Goal: Find specific fact: Find specific fact

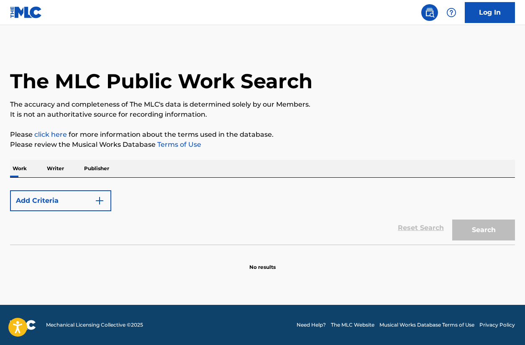
click at [144, 203] on div "Add Criteria" at bounding box center [262, 200] width 505 height 21
click at [155, 195] on div "Add Criteria" at bounding box center [262, 200] width 505 height 21
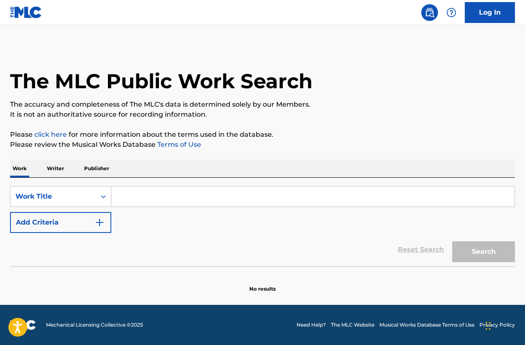
click at [73, 210] on div "SearchWithCriteriafd5bef4e-84fe-4c95-96d6-b76d173c225d Work Title Add Criteria" at bounding box center [262, 209] width 505 height 47
click at [77, 204] on div "Work Title" at bounding box center [52, 197] width 85 height 16
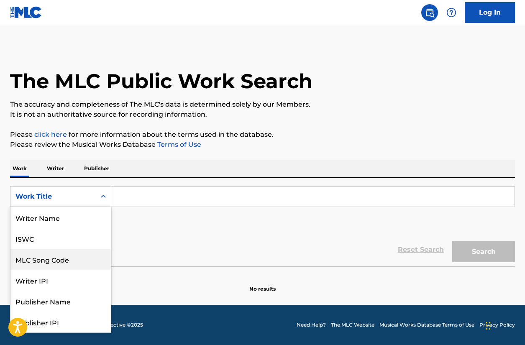
scroll to position [42, 0]
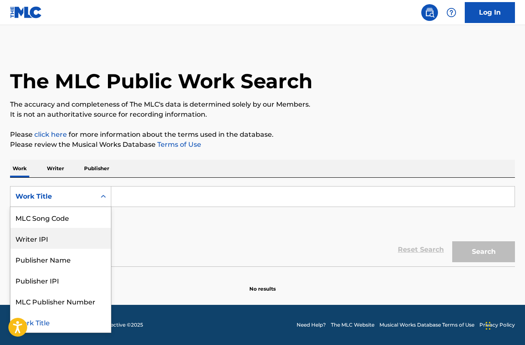
click at [122, 207] on div "Search Form" at bounding box center [313, 196] width 404 height 21
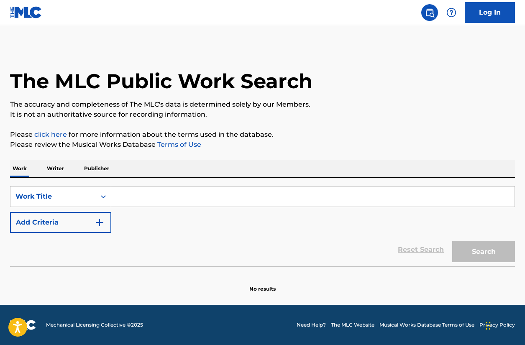
click at [127, 202] on input "Search Form" at bounding box center [312, 197] width 403 height 20
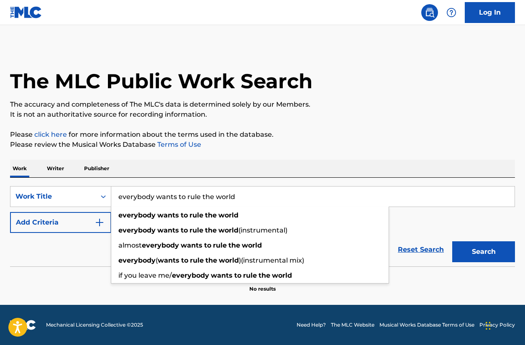
type input "everybody wants to rule the world"
click at [69, 222] on button "Add Criteria" at bounding box center [60, 222] width 101 height 21
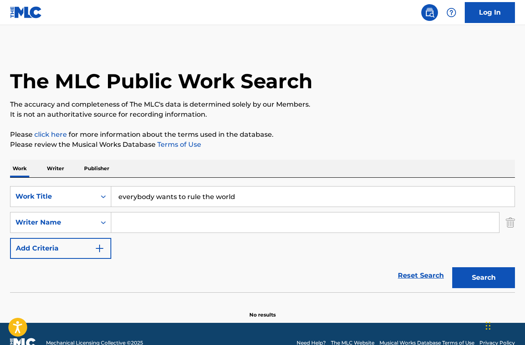
click at [135, 223] on input "Search Form" at bounding box center [305, 222] width 388 height 20
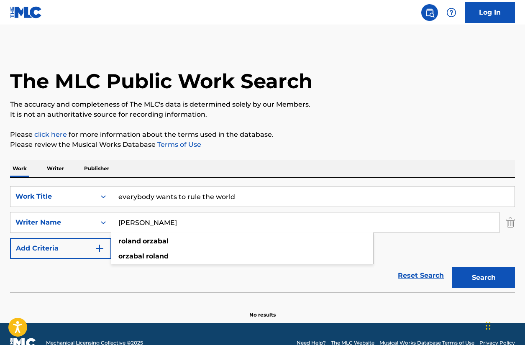
type input "[PERSON_NAME]"
click at [452, 267] on button "Search" at bounding box center [483, 277] width 63 height 21
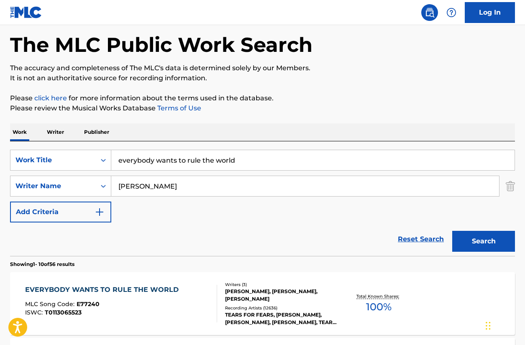
scroll to position [167, 0]
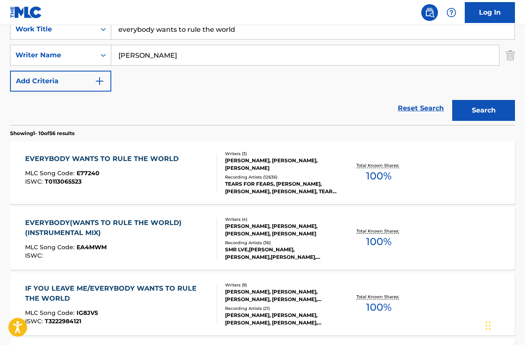
click at [147, 174] on div "MLC Song Code : E77240" at bounding box center [104, 174] width 158 height 8
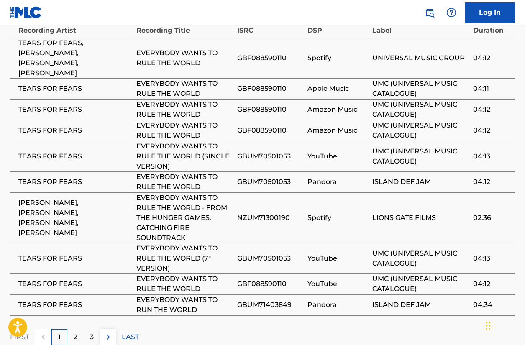
scroll to position [1003, 0]
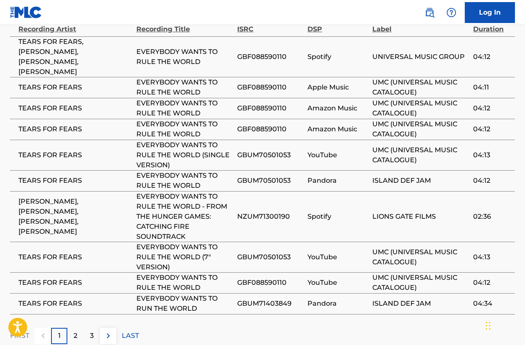
click at [75, 331] on p "2" at bounding box center [76, 336] width 4 height 10
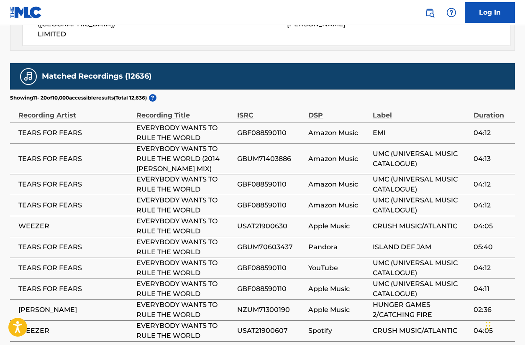
scroll to position [902, 0]
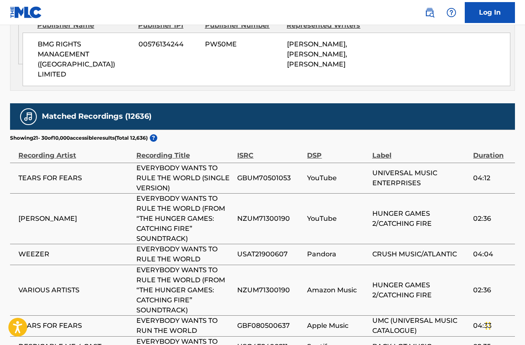
scroll to position [853, 0]
